Goal: Information Seeking & Learning: Learn about a topic

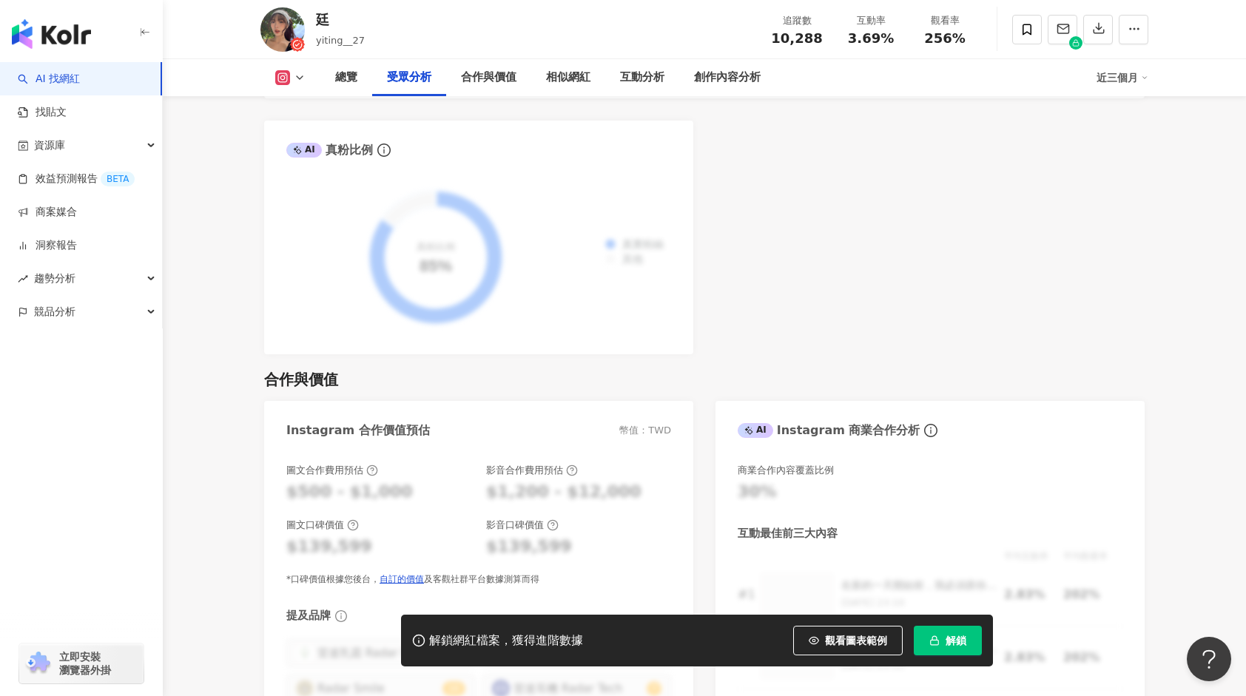
scroll to position [1850, 0]
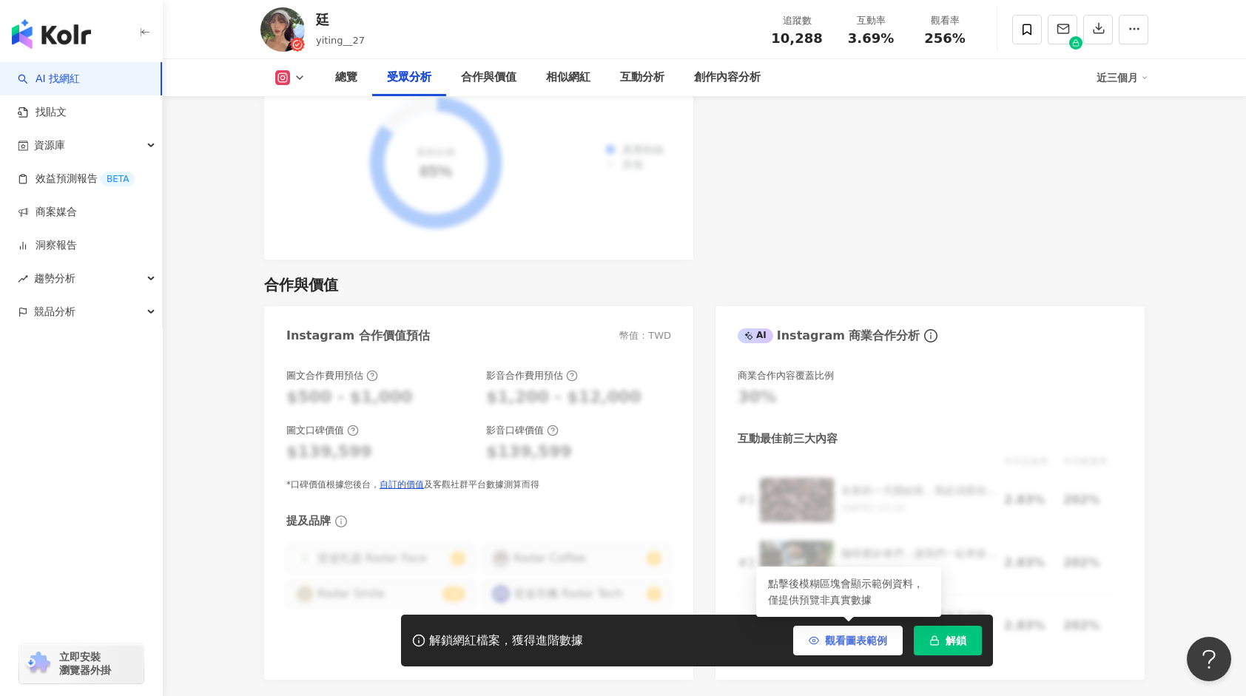
drag, startPoint x: 839, startPoint y: 644, endPoint x: 832, endPoint y: 644, distance: 7.4
click at [832, 644] on span "觀看圖表範例" at bounding box center [856, 641] width 62 height 12
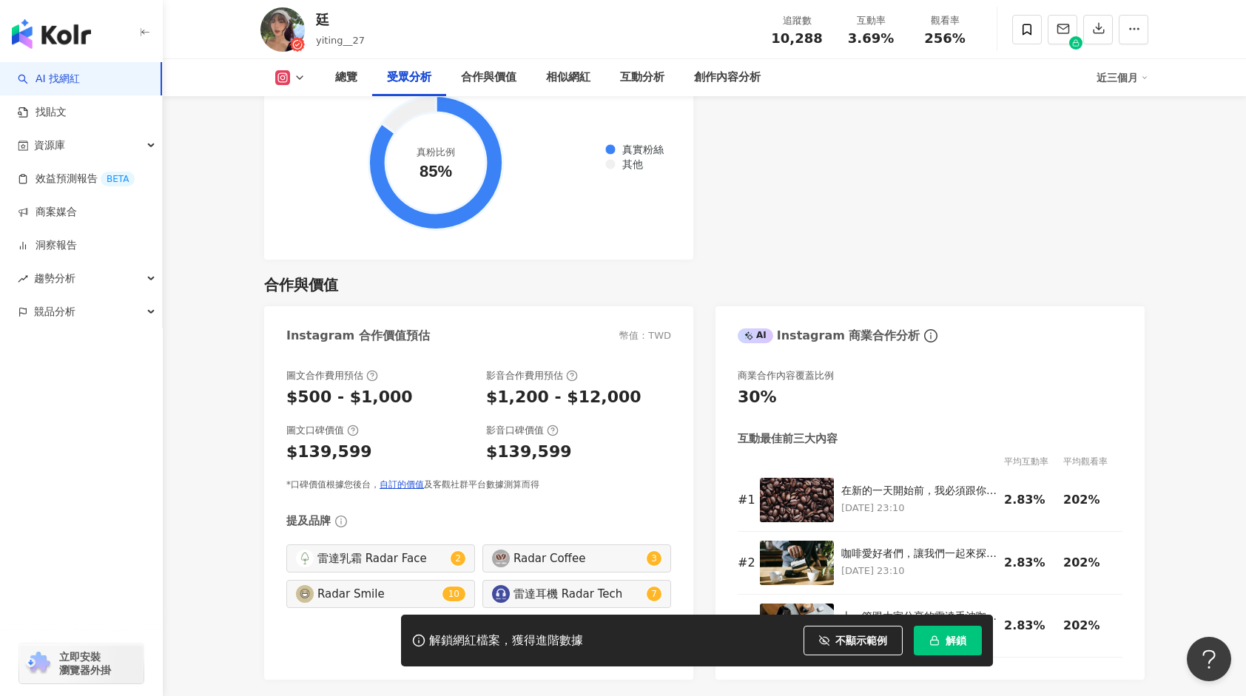
click at [997, 656] on div "解鎖網紅檔案，獲得進階數據 不顯示範例 點擊後模糊區塊會顯示範例資料，僅提供預覽非真實數據 解鎖" at bounding box center [623, 641] width 1246 height 52
click at [961, 644] on span "解鎖" at bounding box center [956, 641] width 21 height 12
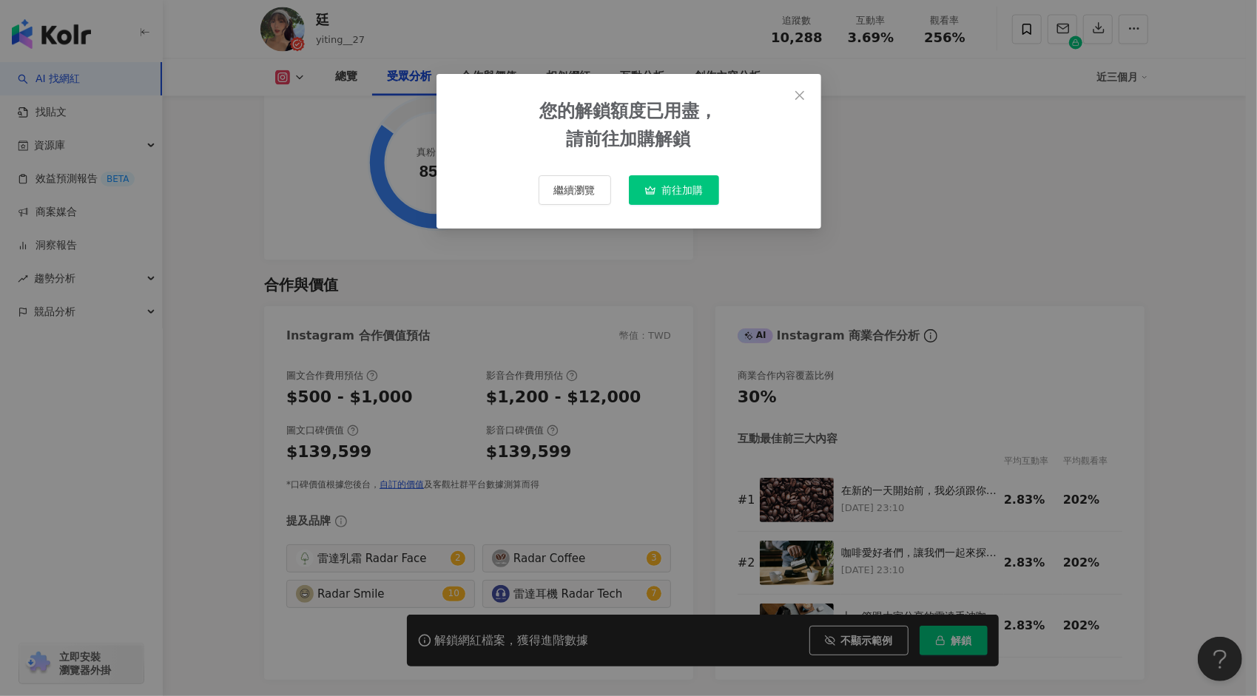
click at [333, 217] on div "您的解鎖額度已用盡， 請前往加購解鎖 繼續瀏覽 前往加購" at bounding box center [628, 348] width 1257 height 696
click at [796, 98] on icon "close" at bounding box center [799, 94] width 9 height 9
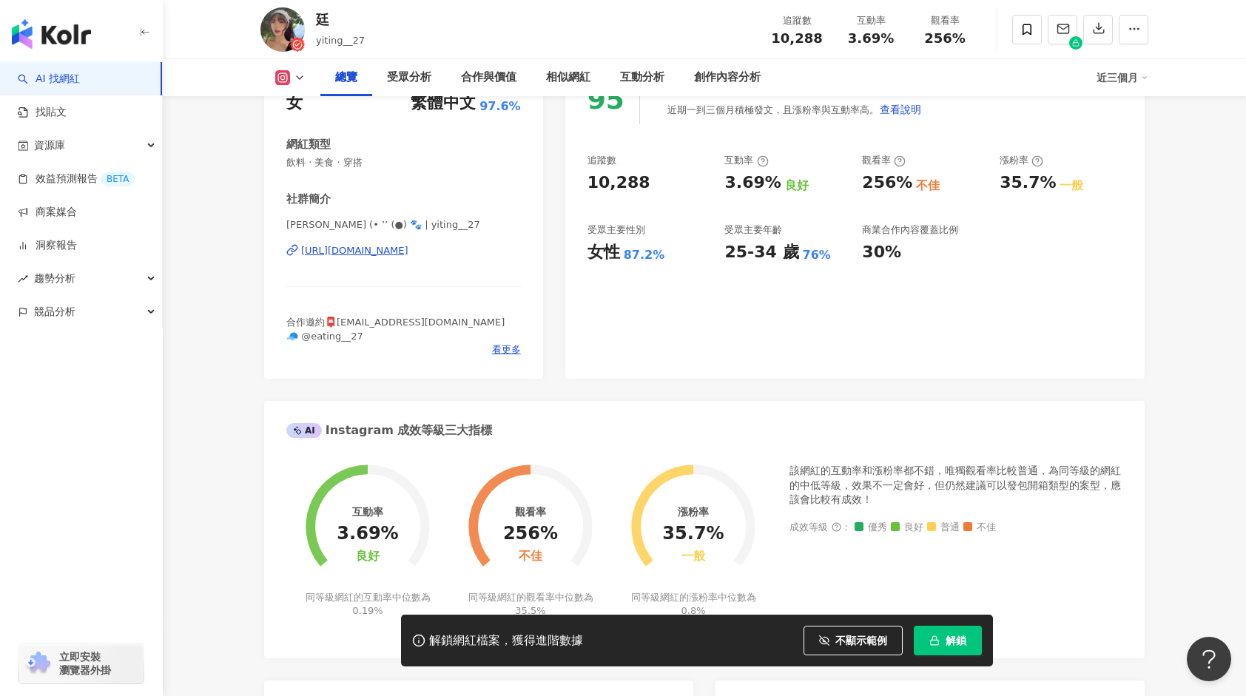
scroll to position [222, 0]
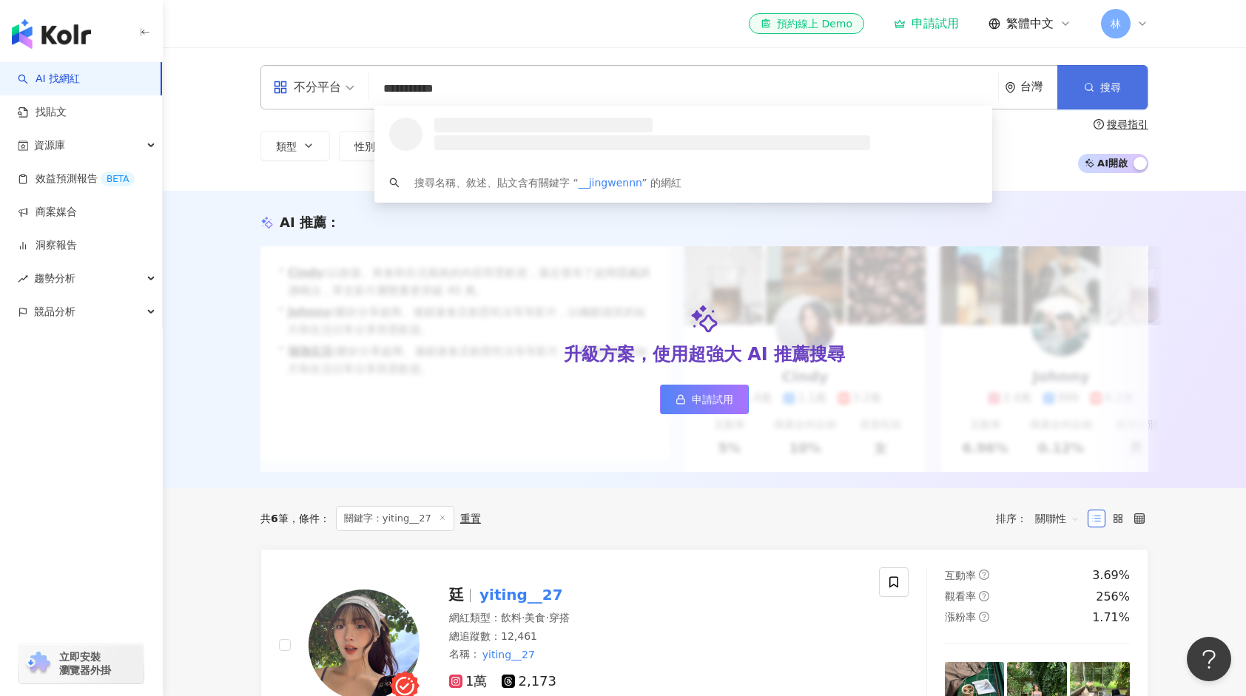
type input "**********"
click at [1088, 90] on circle "button" at bounding box center [1088, 87] width 7 height 7
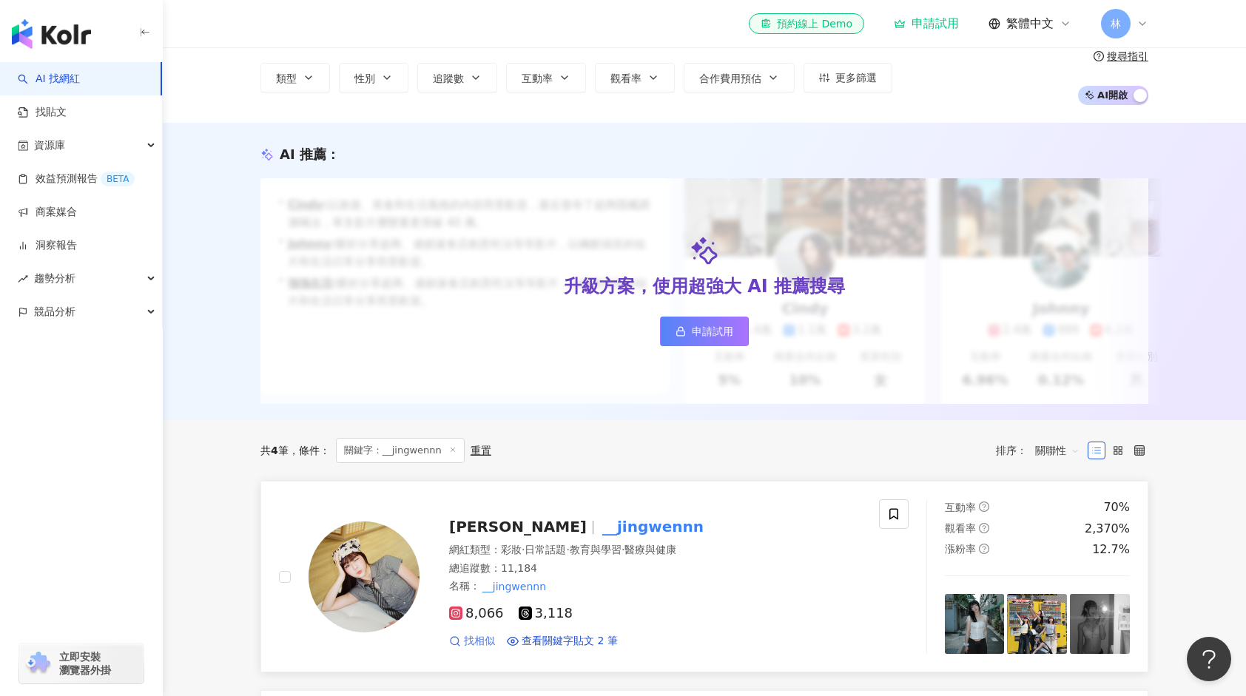
scroll to position [148, 0]
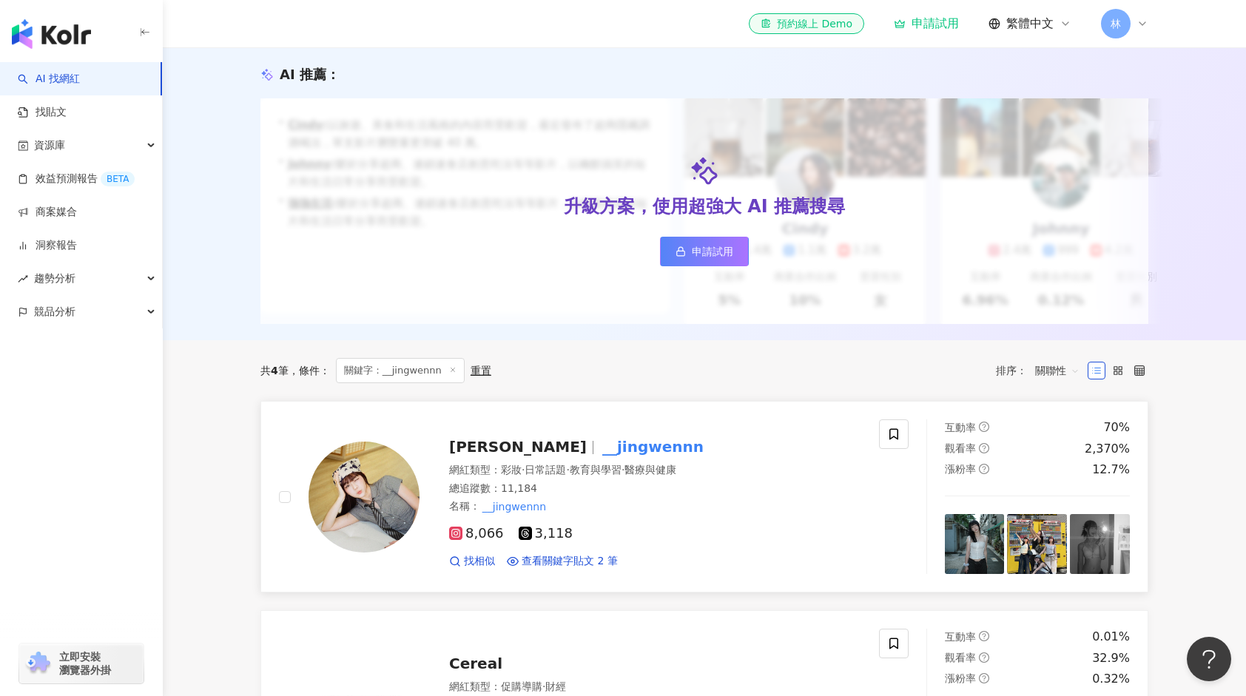
click at [364, 539] on img at bounding box center [364, 497] width 111 height 111
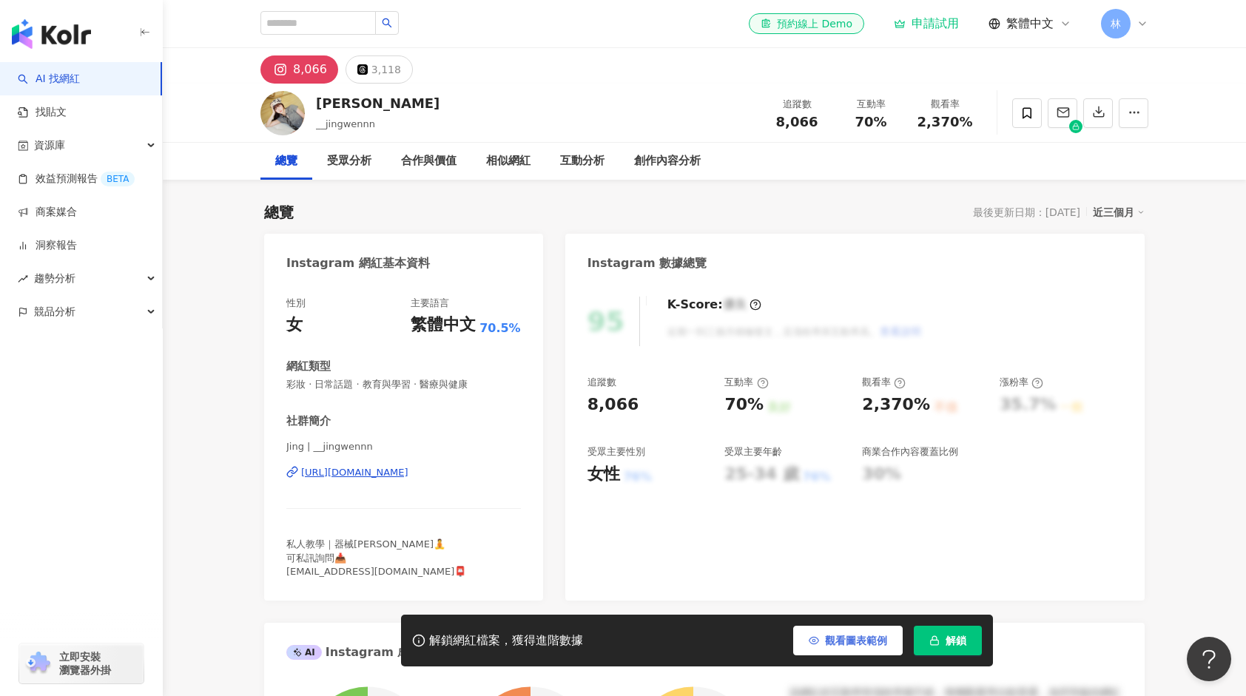
click at [826, 638] on span "觀看圖表範例" at bounding box center [856, 641] width 62 height 12
